Goal: Task Accomplishment & Management: Use online tool/utility

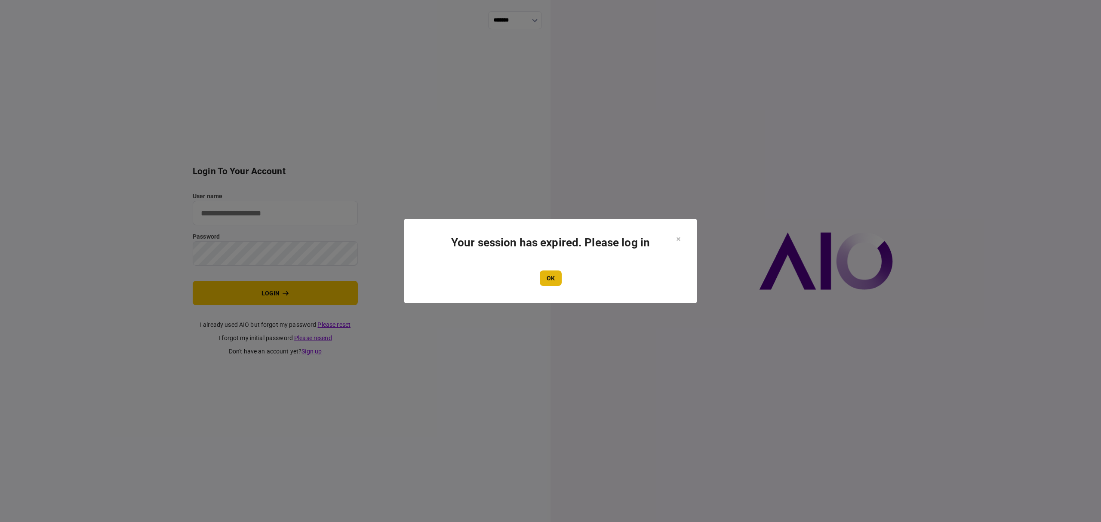
type input "*******"
drag, startPoint x: 540, startPoint y: 274, endPoint x: 512, endPoint y: 281, distance: 29.2
click at [540, 274] on button "OK" at bounding box center [551, 277] width 22 height 15
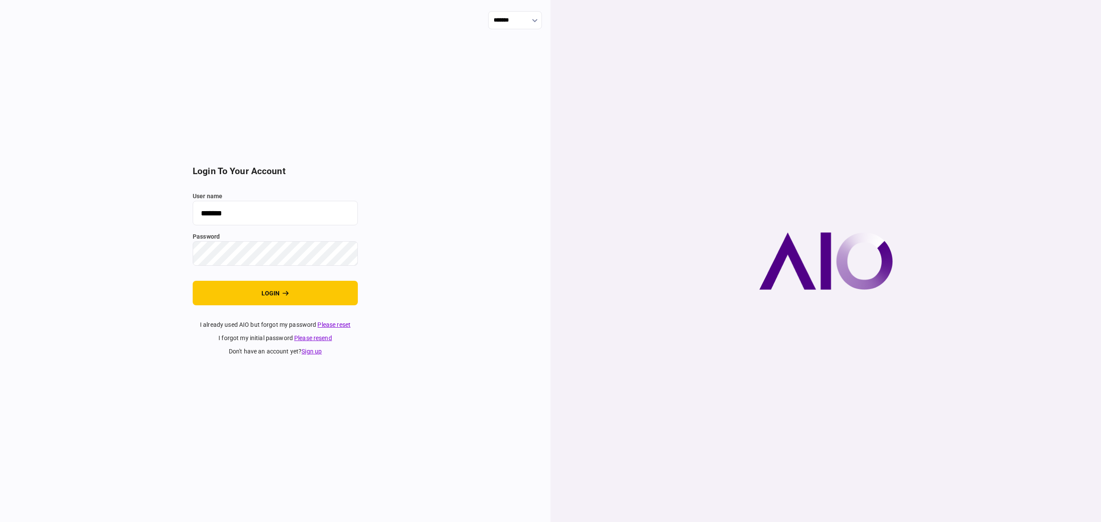
click at [284, 288] on button "login" at bounding box center [275, 293] width 165 height 25
